Goal: Information Seeking & Learning: Learn about a topic

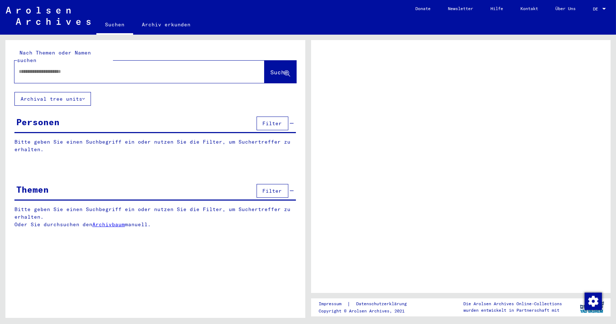
click at [77, 92] on button "Archival tree units" at bounding box center [52, 99] width 76 height 14
click at [84, 96] on icon at bounding box center [83, 98] width 3 height 5
click at [59, 92] on button "Archival tree units" at bounding box center [52, 99] width 76 height 14
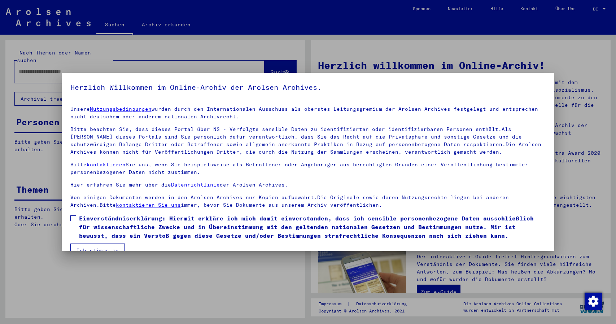
scroll to position [14, 0]
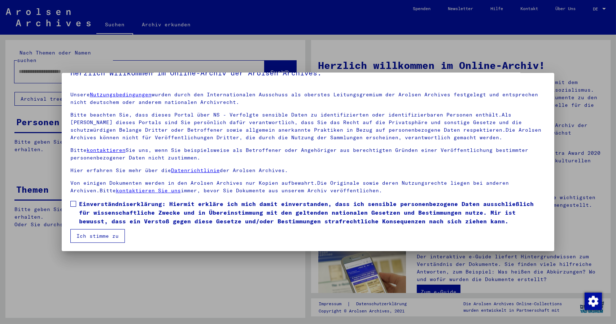
click at [105, 236] on button "Ich stimme zu" at bounding box center [97, 236] width 54 height 14
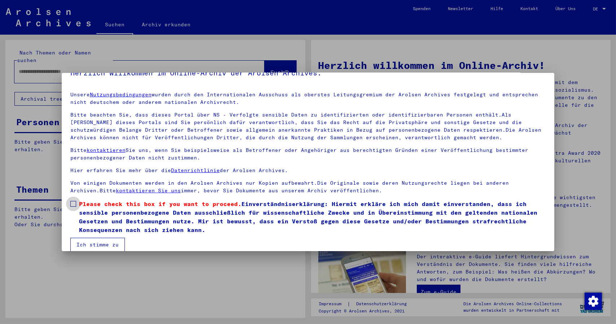
click at [116, 222] on span "Please check this box if you want to proceed. Einverständniserklärung: Hiermit …" at bounding box center [312, 216] width 467 height 35
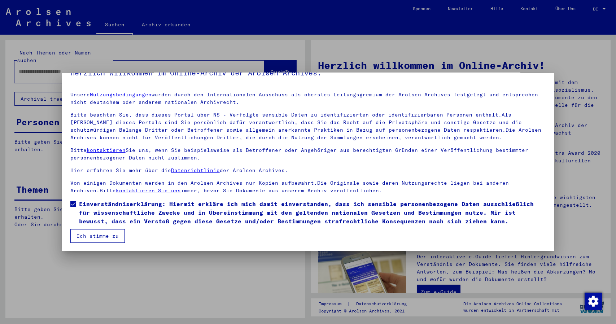
click at [104, 232] on button "Ich stimme zu" at bounding box center [97, 236] width 54 height 14
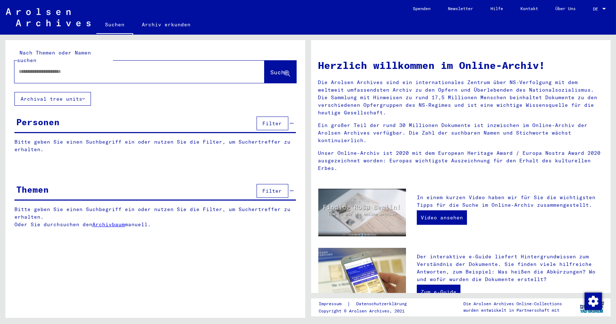
click at [47, 95] on button "Archival tree units" at bounding box center [52, 99] width 76 height 14
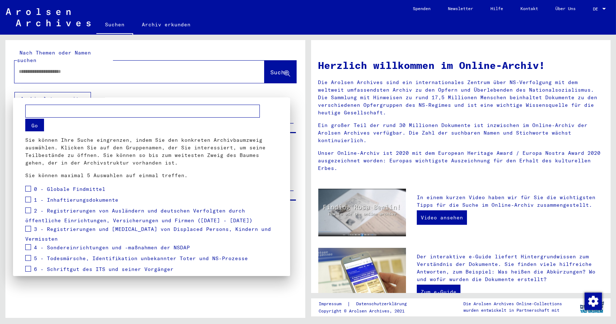
scroll to position [0, 0]
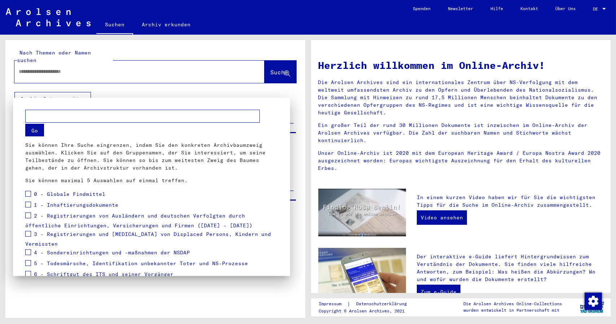
click at [167, 87] on div at bounding box center [308, 162] width 616 height 324
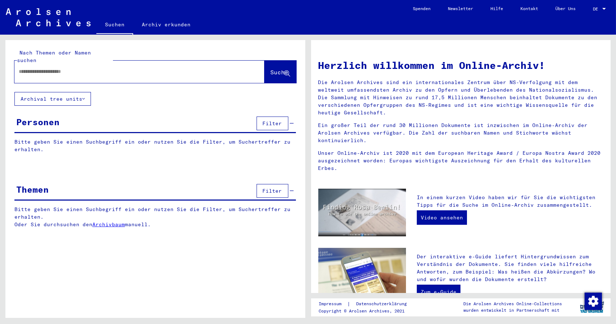
click at [98, 221] on link "Archivbaum" at bounding box center [108, 224] width 32 height 6
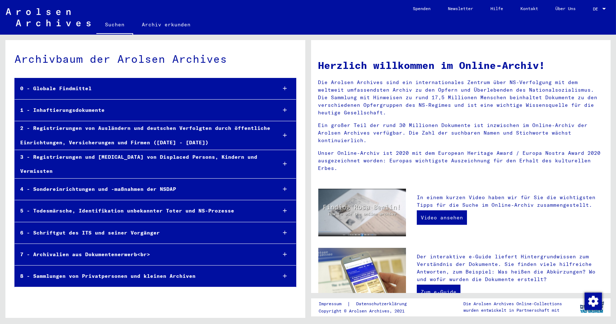
click at [279, 97] on div at bounding box center [284, 88] width 21 height 21
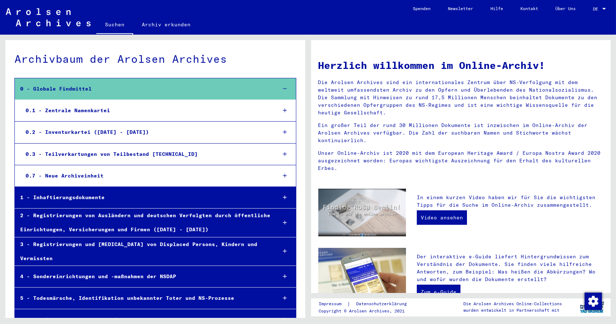
click at [80, 93] on div "0 - Globale Findmittel" at bounding box center [143, 89] width 256 height 14
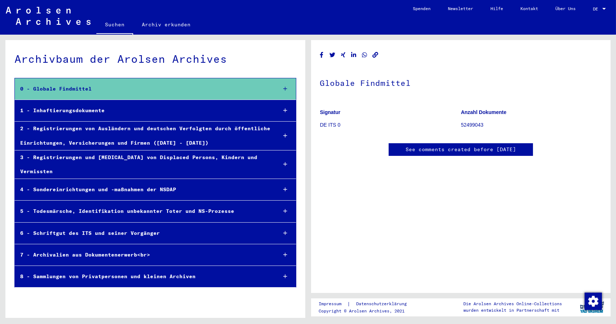
click at [227, 122] on div "2 - Registrierungen von Ausländern und deutschen Verfolgten durch öffentliche E…" at bounding box center [143, 136] width 256 height 28
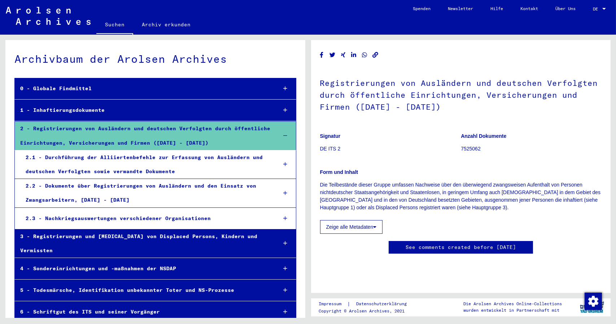
click at [266, 128] on div "2 - Registrierungen von Ausländern und deutschen Verfolgten durch öffentliche E…" at bounding box center [143, 136] width 256 height 28
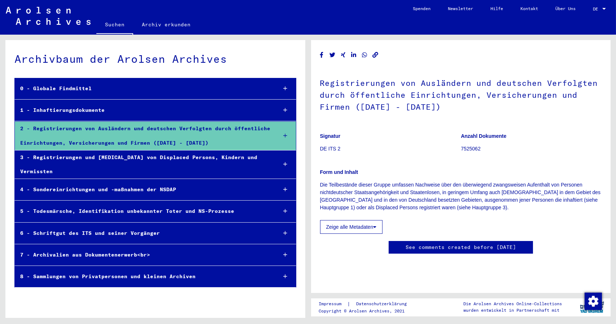
click at [223, 96] on mat-tree-node "0 - Globale Findmittel" at bounding box center [155, 89] width 282 height 22
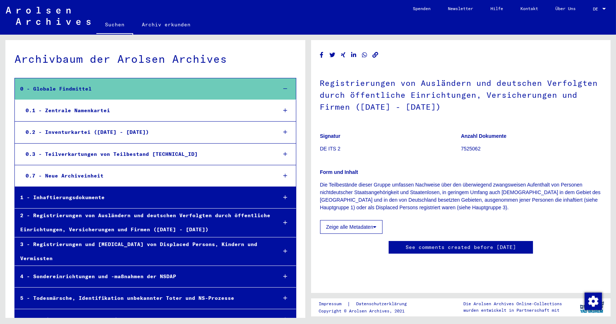
click at [188, 27] on link "Archiv erkunden" at bounding box center [166, 24] width 66 height 17
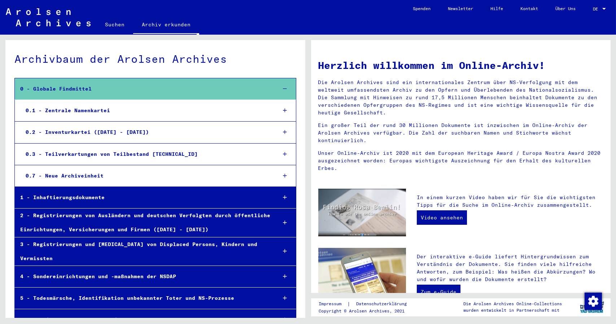
click at [152, 185] on mat-tree-node "0.7 - Neue Archiveinheit" at bounding box center [155, 176] width 282 height 22
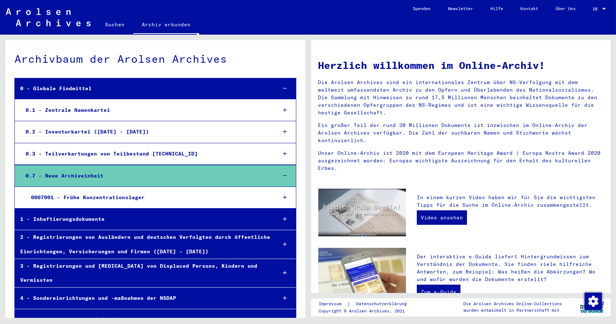
click at [148, 201] on div "0007001 - Frühe Konzentrationslager" at bounding box center [148, 197] width 245 height 14
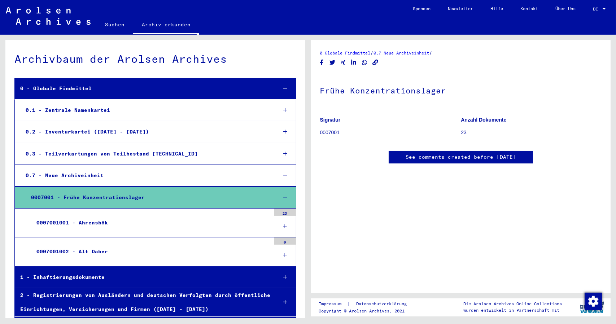
click at [145, 118] on mat-tree-node "0.1 - Zentrale Namenkartei" at bounding box center [155, 111] width 282 height 22
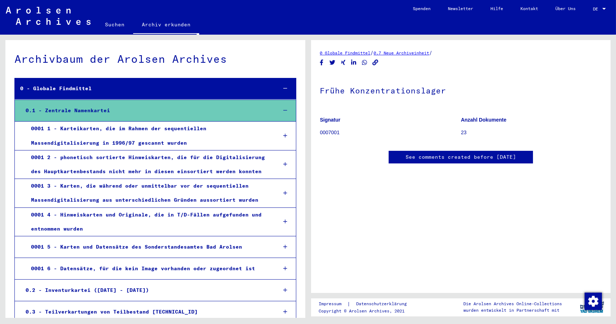
click at [176, 181] on div "0001 3 - Karten, die während oder unmittelbar vor der sequentiellen Massendigit…" at bounding box center [149, 193] width 246 height 28
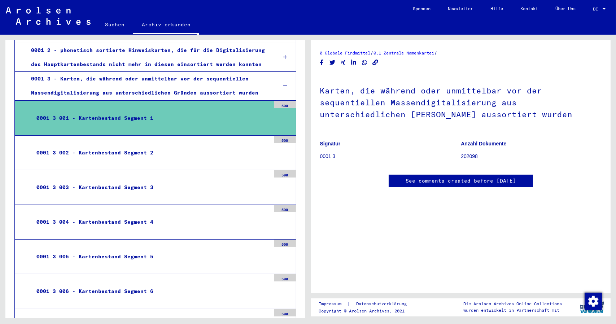
scroll to position [108, 0]
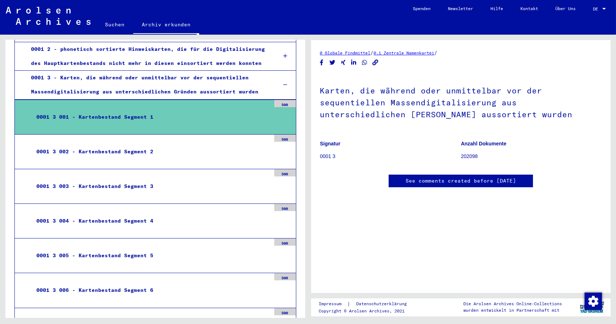
click at [192, 256] on div "0001 3 005 - Kartenbestand Segment 5" at bounding box center [151, 256] width 240 height 14
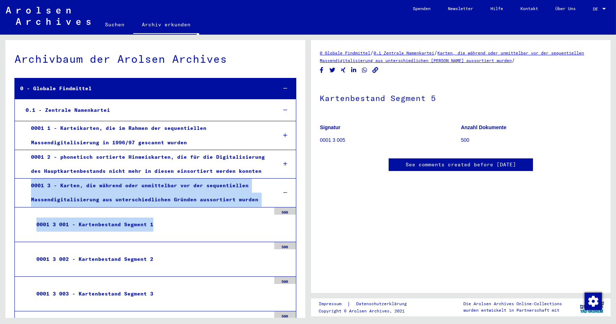
drag, startPoint x: 167, startPoint y: 223, endPoint x: 254, endPoint y: 172, distance: 100.4
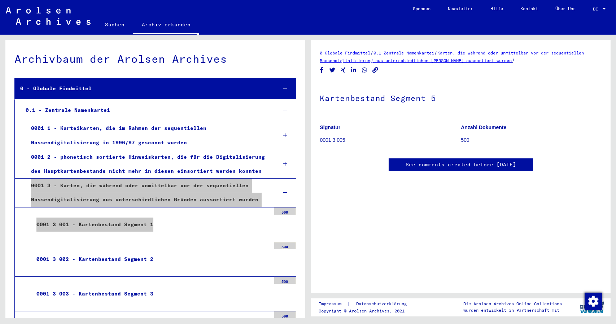
scroll to position [69, 0]
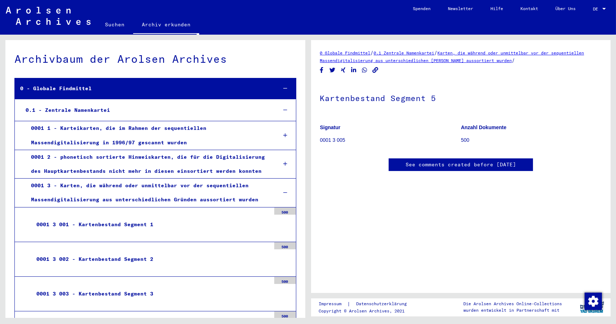
click at [254, 87] on div "0 - Globale Findmittel" at bounding box center [143, 89] width 256 height 14
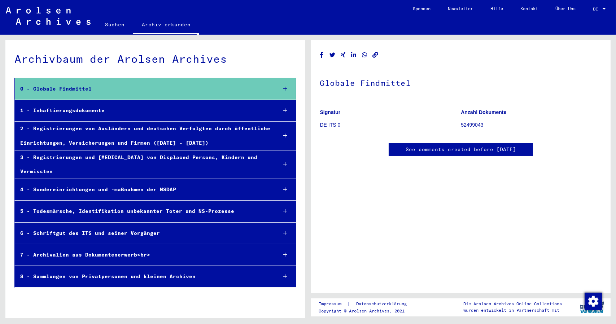
click at [227, 91] on div "0 - Globale Findmittel" at bounding box center [143, 89] width 256 height 14
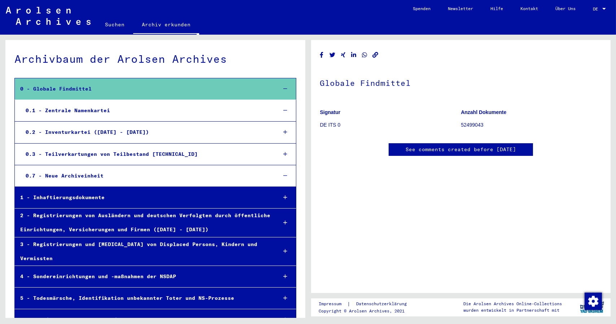
click at [186, 86] on div "0 - Globale Findmittel" at bounding box center [143, 89] width 256 height 14
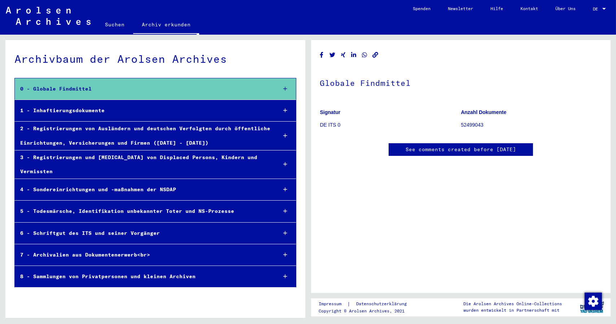
click at [262, 102] on mat-tree-node "1 - Inhaftierungsdokumente" at bounding box center [155, 111] width 282 height 22
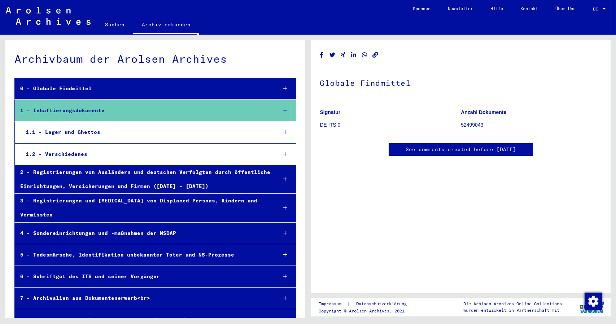
click at [232, 102] on mat-tree-node "1 - Inhaftierungsdokumente" at bounding box center [155, 111] width 282 height 22
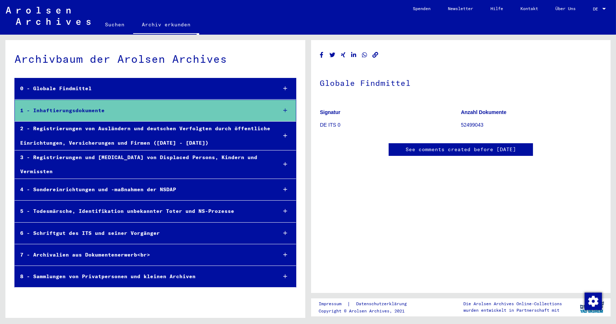
click at [247, 96] on mat-tree-node "0 - Globale Findmittel" at bounding box center [155, 89] width 282 height 22
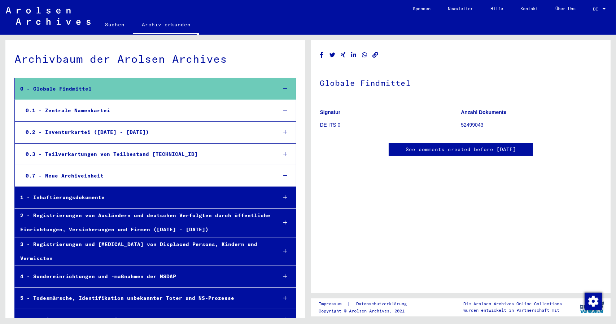
click at [244, 89] on div "0 - Globale Findmittel" at bounding box center [143, 89] width 256 height 14
